Goal: Information Seeking & Learning: Learn about a topic

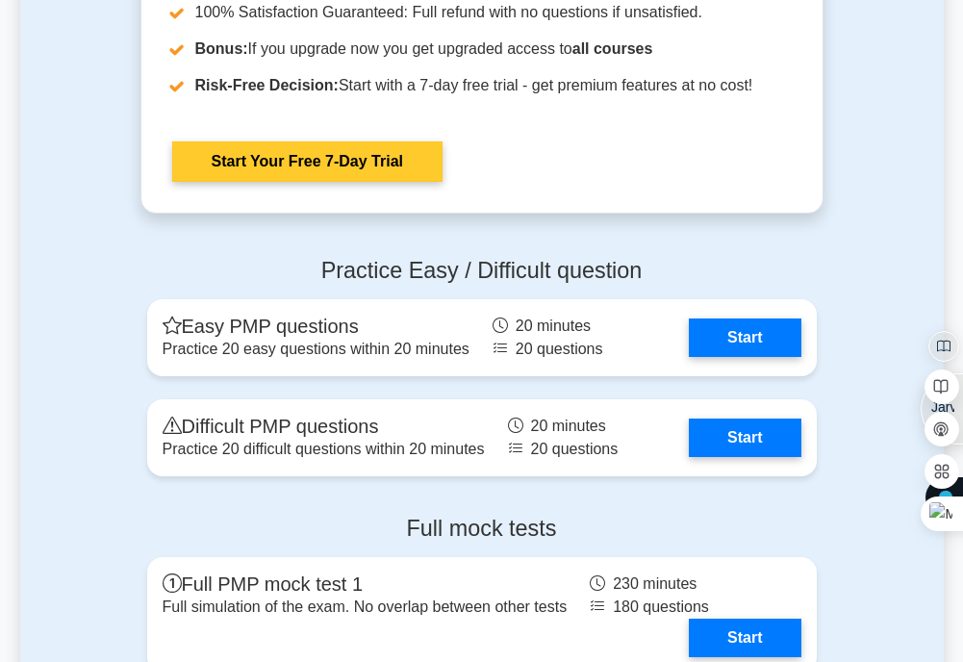
scroll to position [5388, 0]
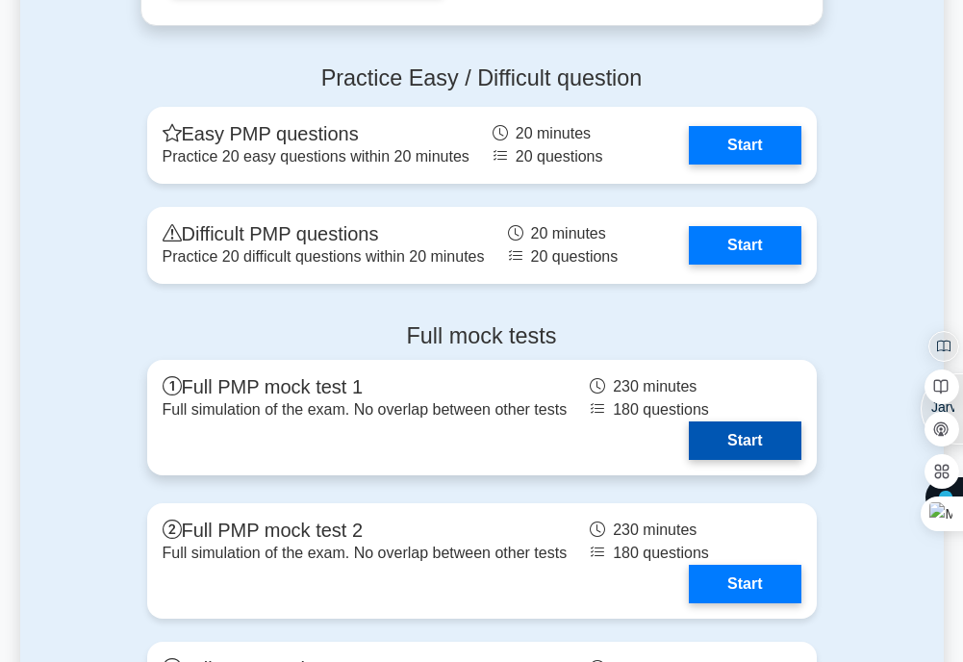
click at [738, 460] on link "Start" at bounding box center [745, 440] width 112 height 38
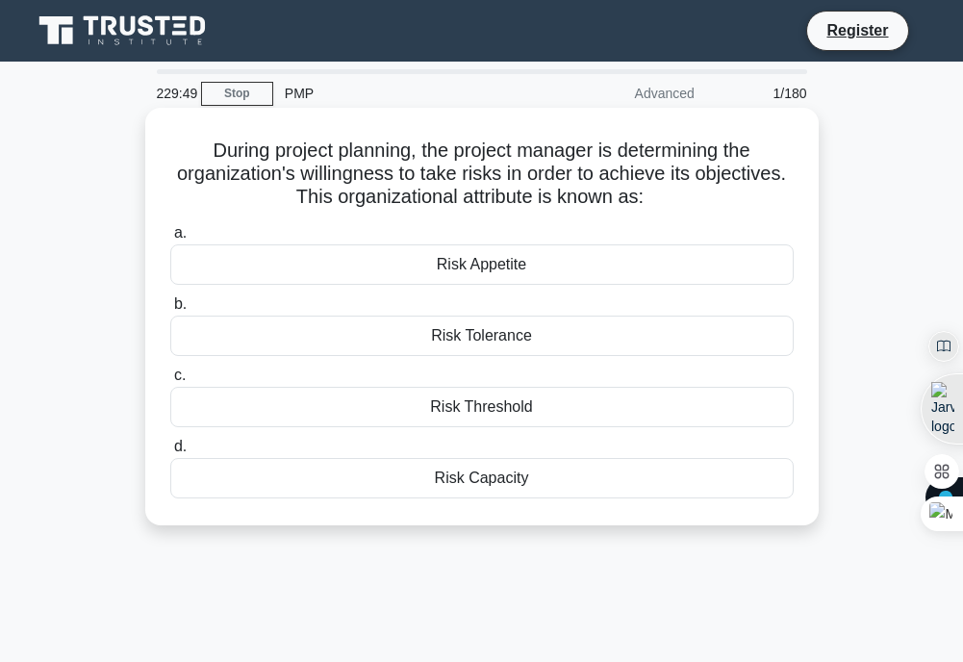
click at [495, 342] on div "Risk Tolerance" at bounding box center [481, 336] width 623 height 40
click at [170, 311] on input "b. Risk Tolerance" at bounding box center [170, 304] width 0 height 13
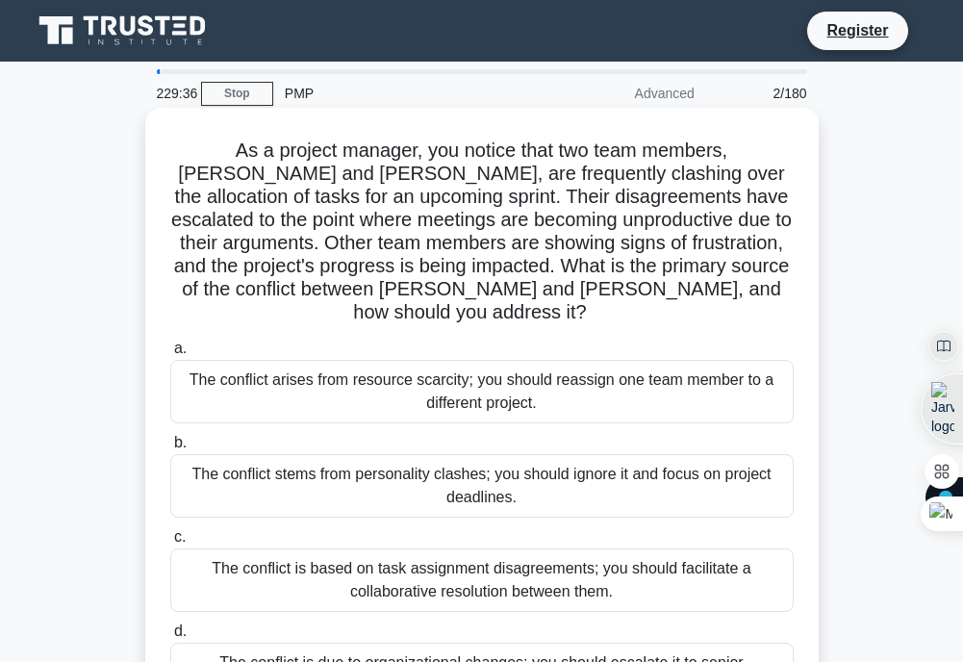
click at [502, 474] on div "The conflict stems from personality clashes; you should ignore it and focus on …" at bounding box center [481, 486] width 623 height 64
click at [170, 449] on input "b. The conflict stems from personality clashes; you should ignore it and focus …" at bounding box center [170, 443] width 0 height 13
